Goal: Information Seeking & Learning: Learn about a topic

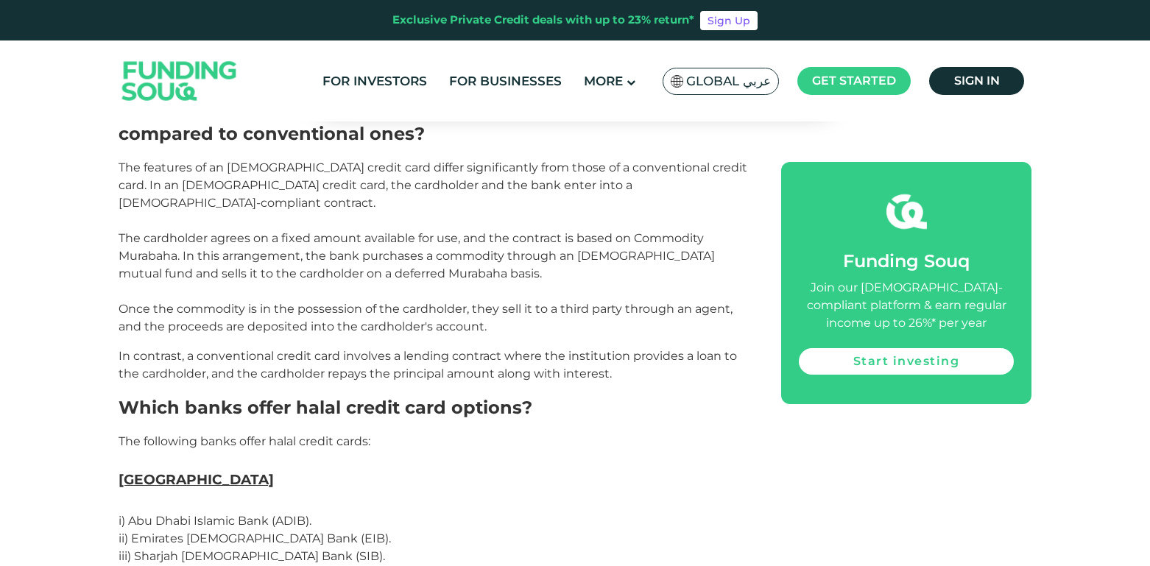
scroll to position [2208, 0]
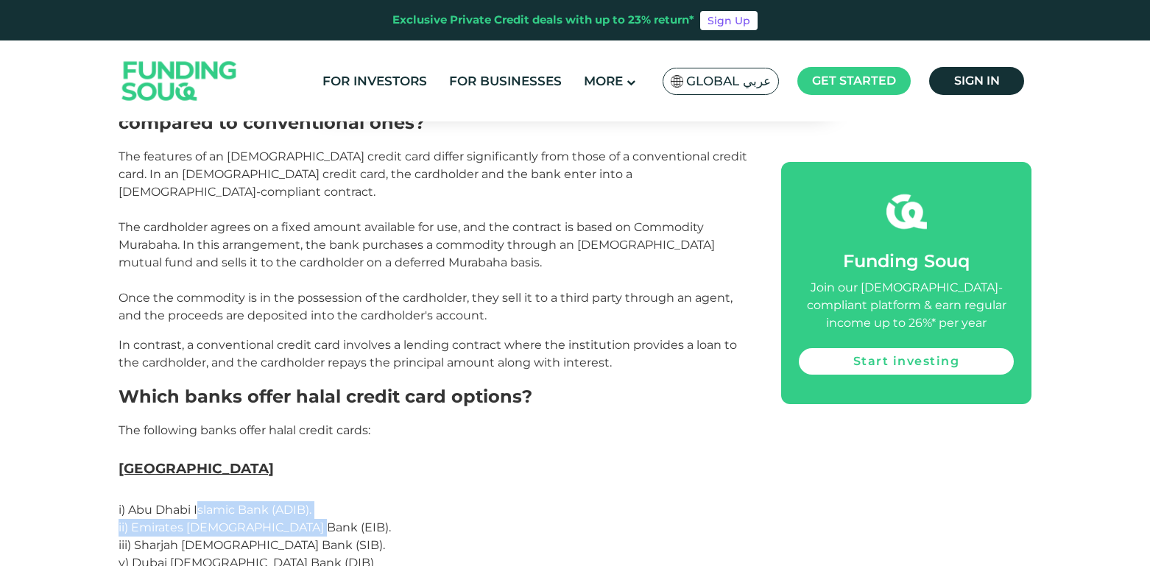
drag, startPoint x: 325, startPoint y: 378, endPoint x: 375, endPoint y: 383, distance: 49.6
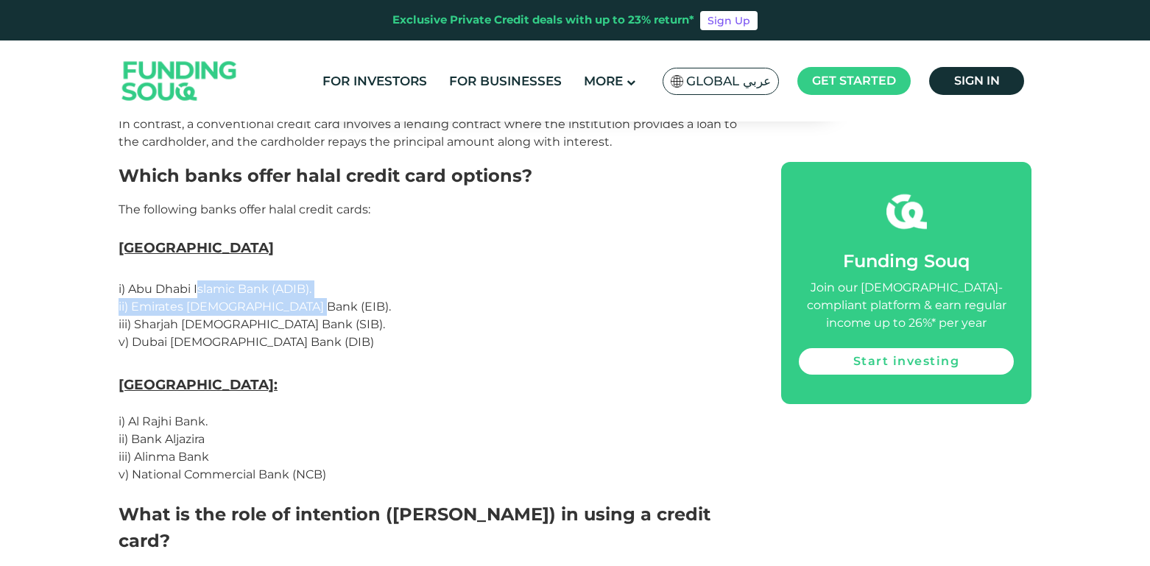
scroll to position [2282, 0]
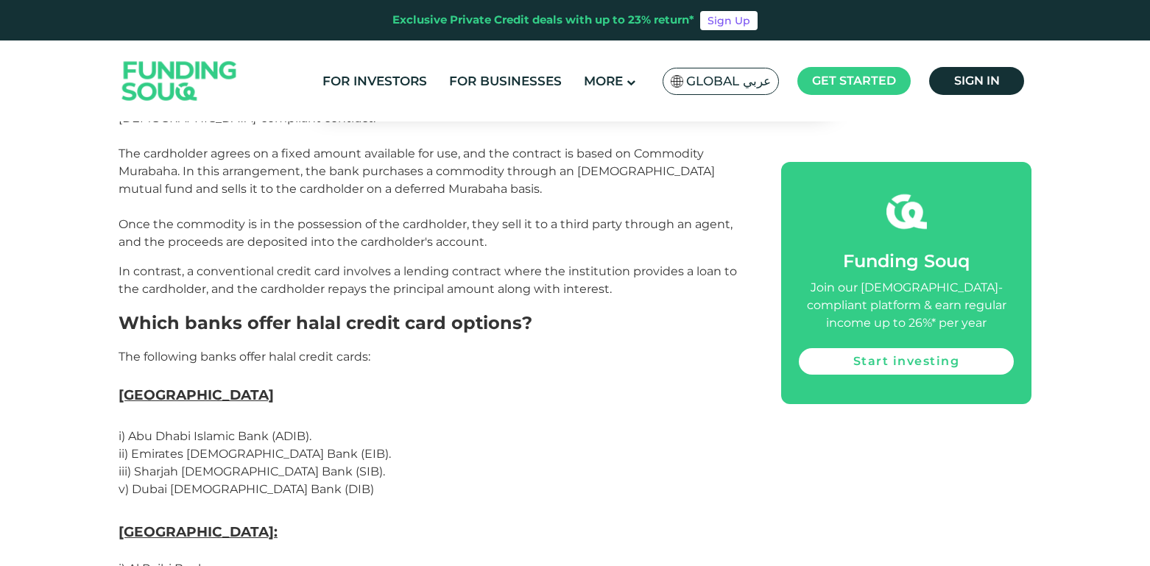
click at [417, 383] on h3 "[GEOGRAPHIC_DATA]" at bounding box center [433, 405] width 629 height 44
drag, startPoint x: 207, startPoint y: 294, endPoint x: 310, endPoint y: 294, distance: 103.0
click at [310, 429] on span "i) Abu Dhabi Islamic Bank (ADIB)." at bounding box center [215, 436] width 193 height 14
drag, startPoint x: 196, startPoint y: 310, endPoint x: 338, endPoint y: 315, distance: 142.1
click at [338, 445] on p "ii) Emirates [DEMOGRAPHIC_DATA] Bank (EIB). iii) Sharjah [DEMOGRAPHIC_DATA] Ban…" at bounding box center [433, 471] width 629 height 53
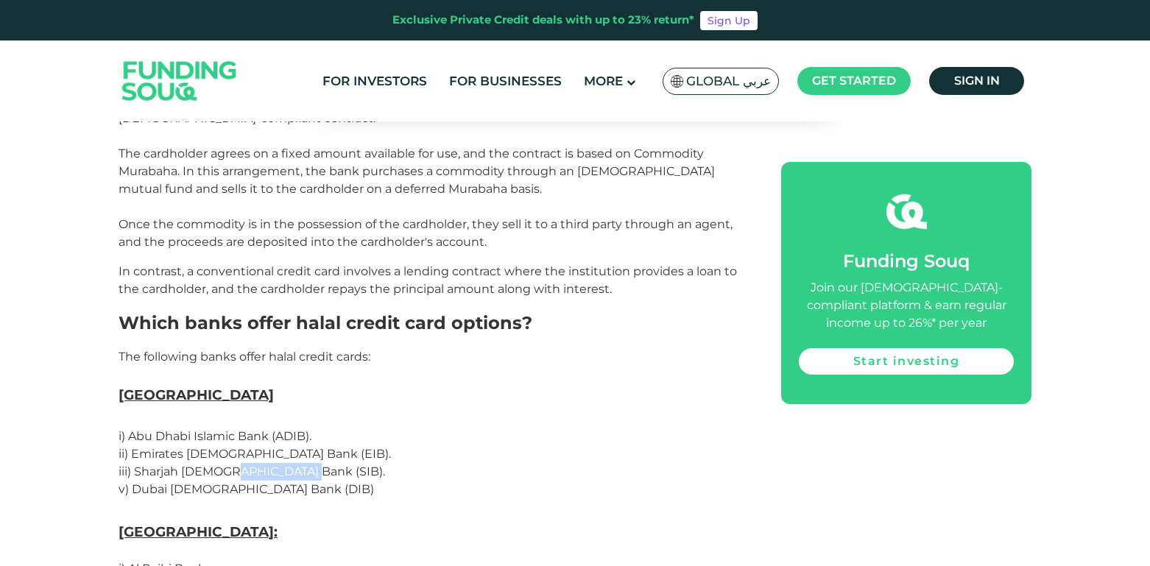
drag, startPoint x: 224, startPoint y: 333, endPoint x: 321, endPoint y: 335, distance: 96.4
click at [328, 445] on p "ii) Emirates [DEMOGRAPHIC_DATA] Bank (EIB). iii) Sharjah [DEMOGRAPHIC_DATA] Ban…" at bounding box center [433, 471] width 629 height 53
drag, startPoint x: 205, startPoint y: 342, endPoint x: 424, endPoint y: 350, distance: 218.8
click at [424, 445] on p "ii) Emirates [DEMOGRAPHIC_DATA] Bank (EIB). iii) Sharjah [DEMOGRAPHIC_DATA] Ban…" at bounding box center [433, 471] width 629 height 53
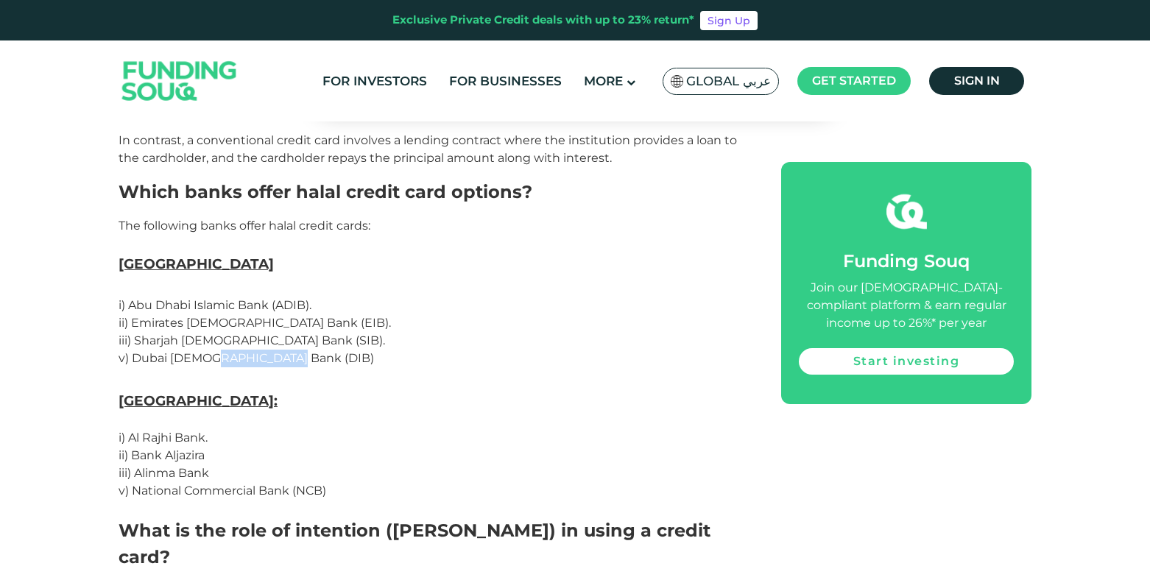
scroll to position [2503, 0]
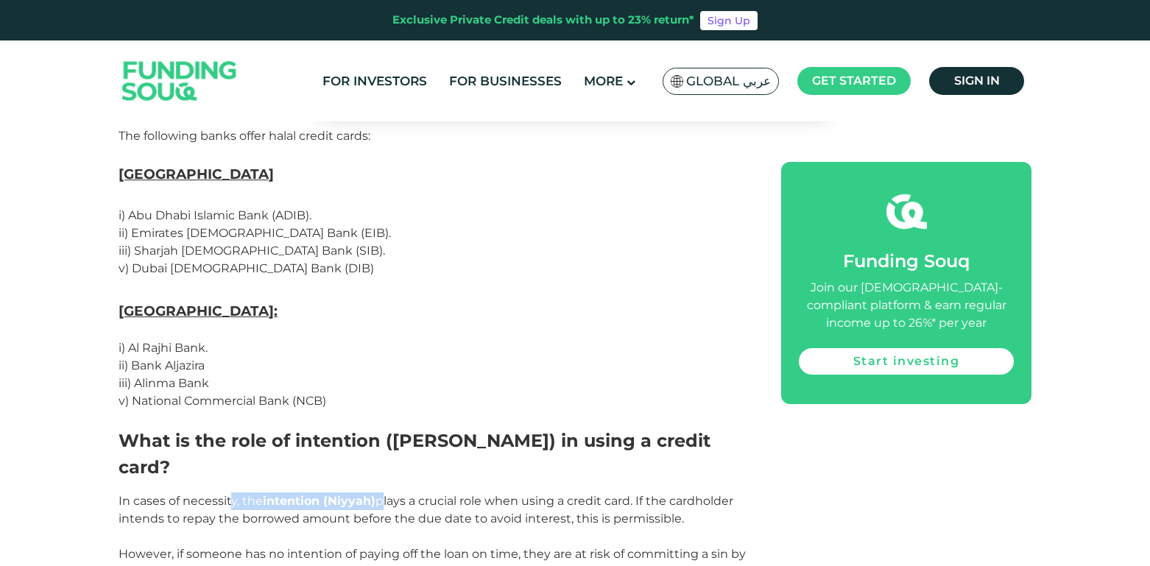
drag, startPoint x: 308, startPoint y: 338, endPoint x: 381, endPoint y: 339, distance: 72.9
click at [381, 492] on p "In cases of necessity, the intention ([PERSON_NAME]) plays a crucial role when …" at bounding box center [433, 536] width 629 height 88
drag, startPoint x: 490, startPoint y: 336, endPoint x: 608, endPoint y: 330, distance: 117.9
click at [608, 494] on span "In cases of necessity, the intention ([PERSON_NAME]) plays a crucial role when …" at bounding box center [432, 536] width 627 height 85
drag, startPoint x: 204, startPoint y: 351, endPoint x: 436, endPoint y: 357, distance: 232.7
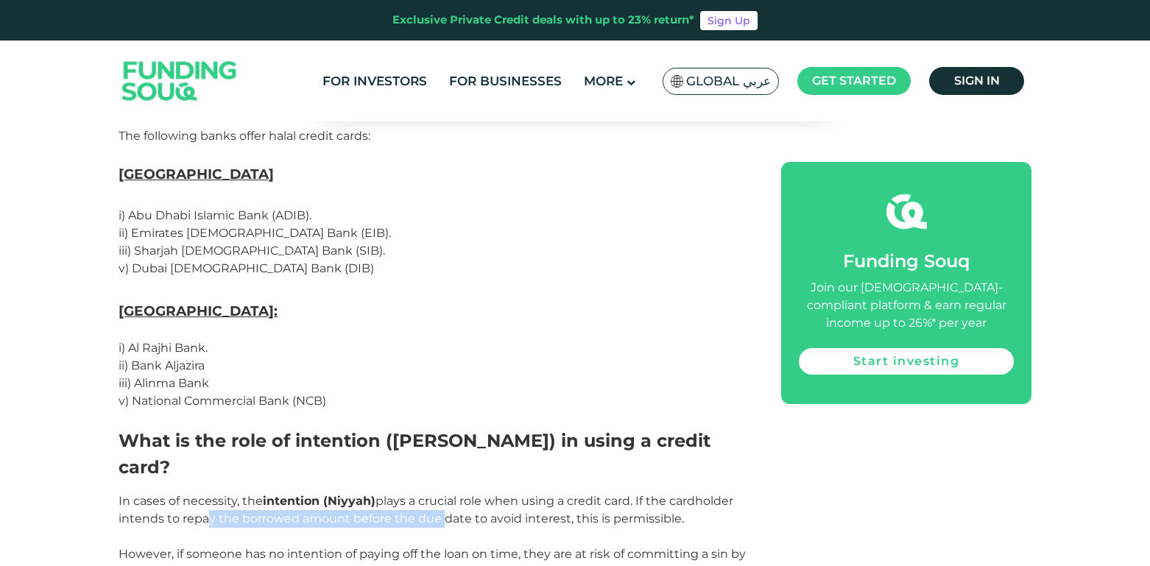
click at [436, 492] on p "In cases of necessity, the intention ([PERSON_NAME]) plays a crucial role when …" at bounding box center [433, 536] width 629 height 88
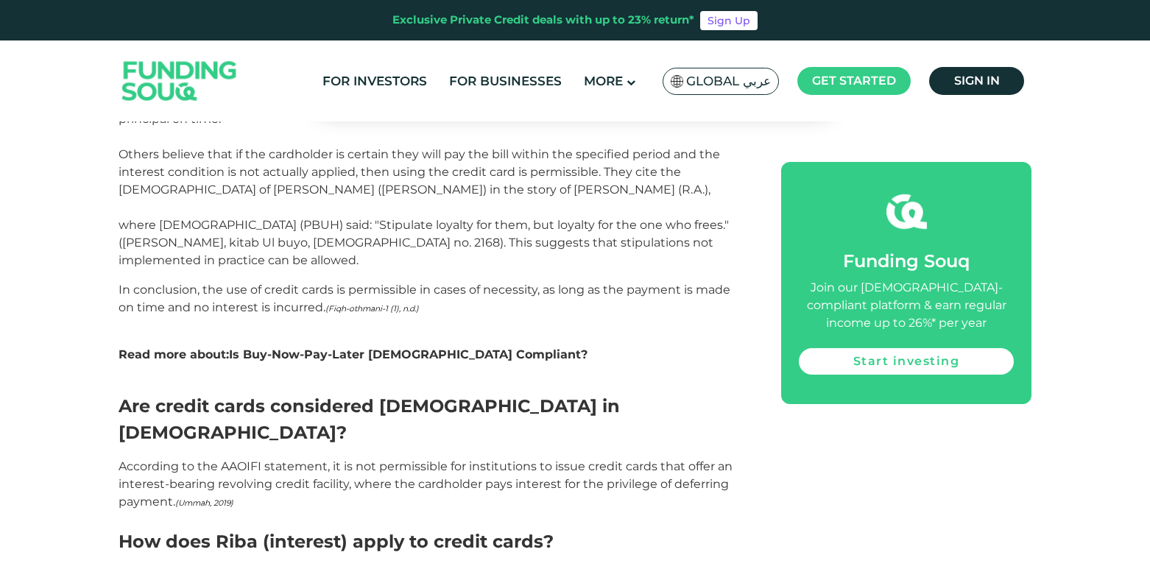
scroll to position [1693, 0]
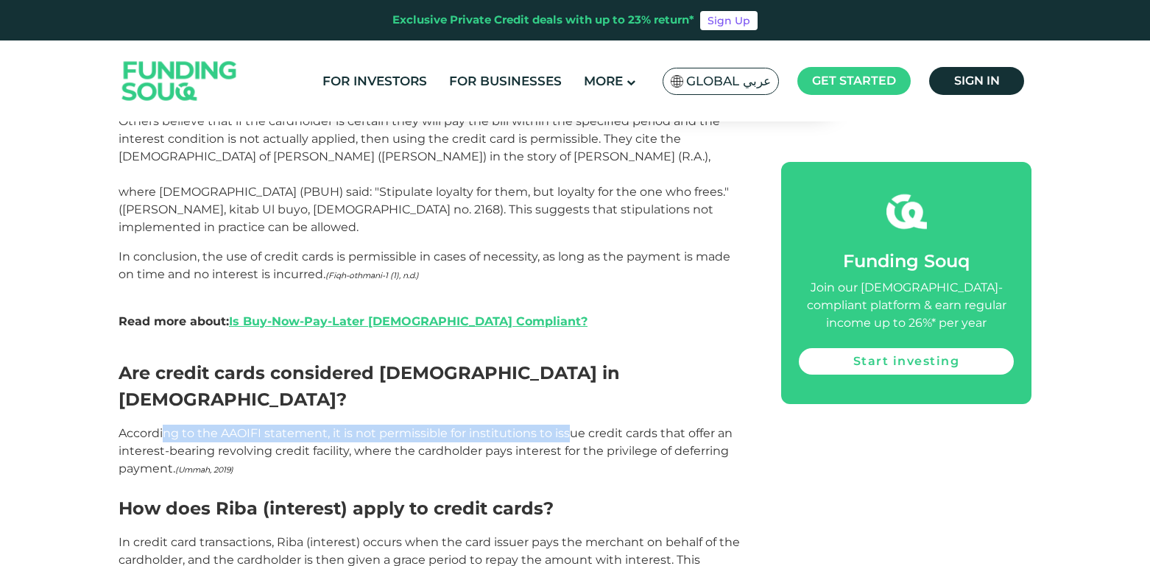
drag, startPoint x: 162, startPoint y: 293, endPoint x: 565, endPoint y: 309, distance: 402.9
click at [565, 309] on div "Financial institutions play a crucial role in [DATE] financial transactions, of…" at bounding box center [433, 477] width 629 height 2660
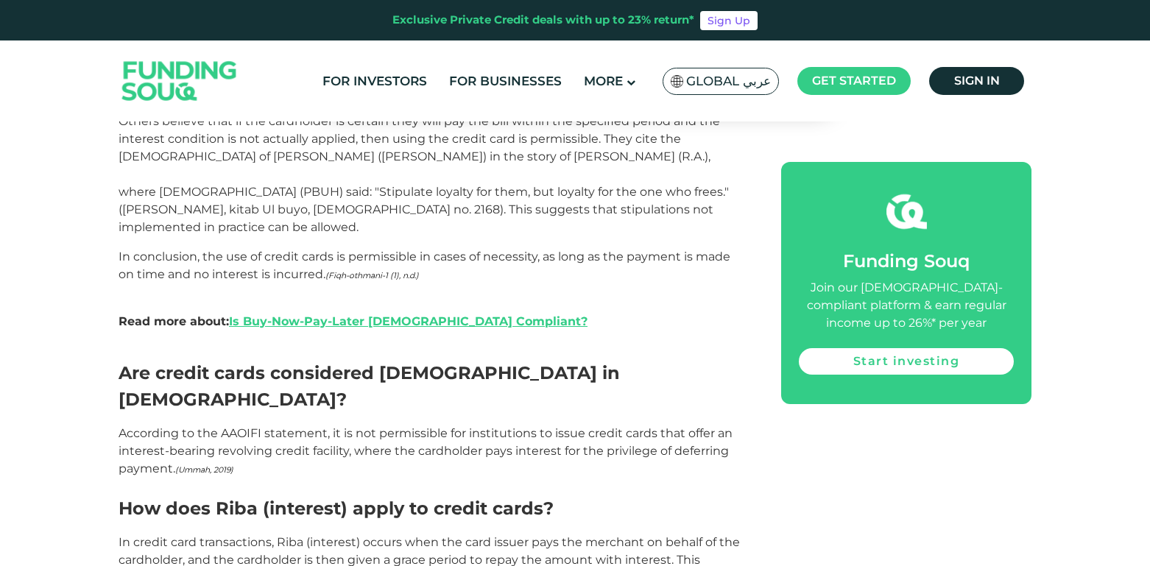
click at [179, 426] on span "According to the AAOIFI statement, it is not permissible for institutions to is…" at bounding box center [426, 450] width 614 height 49
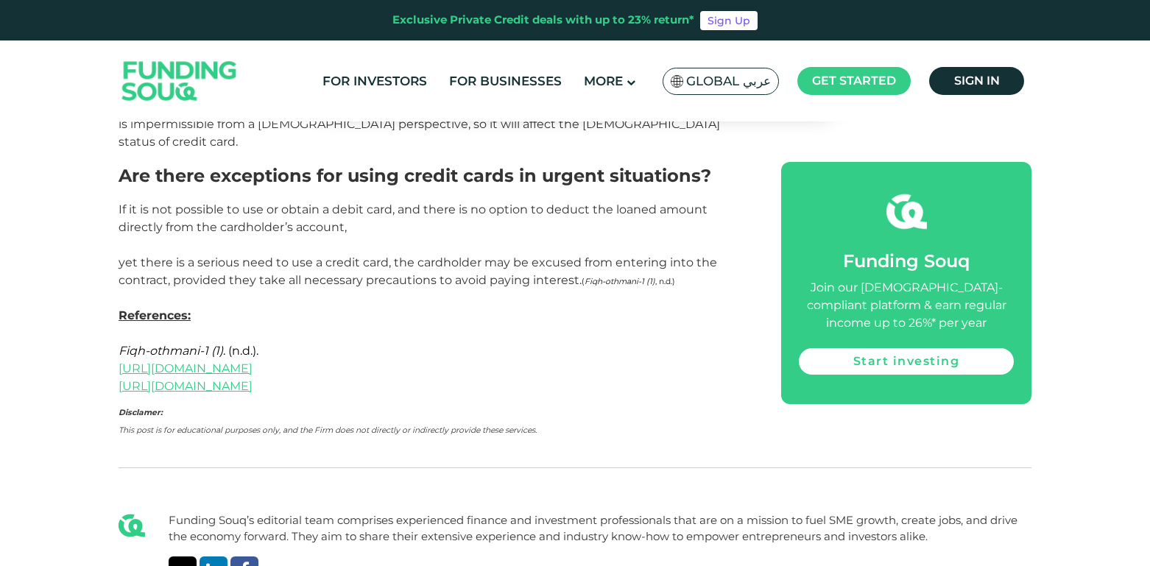
scroll to position [3091, 0]
